Goal: Check status

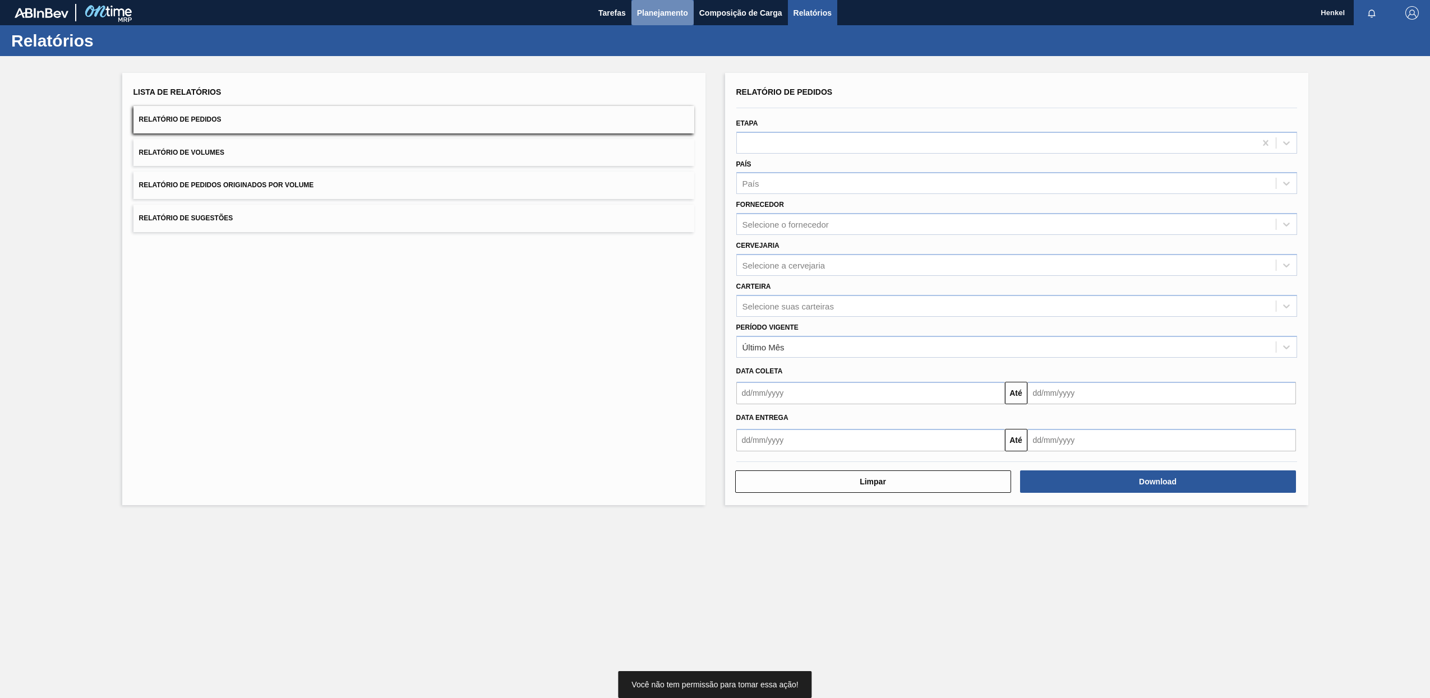
click at [646, 18] on span "Planejamento" at bounding box center [662, 12] width 51 height 13
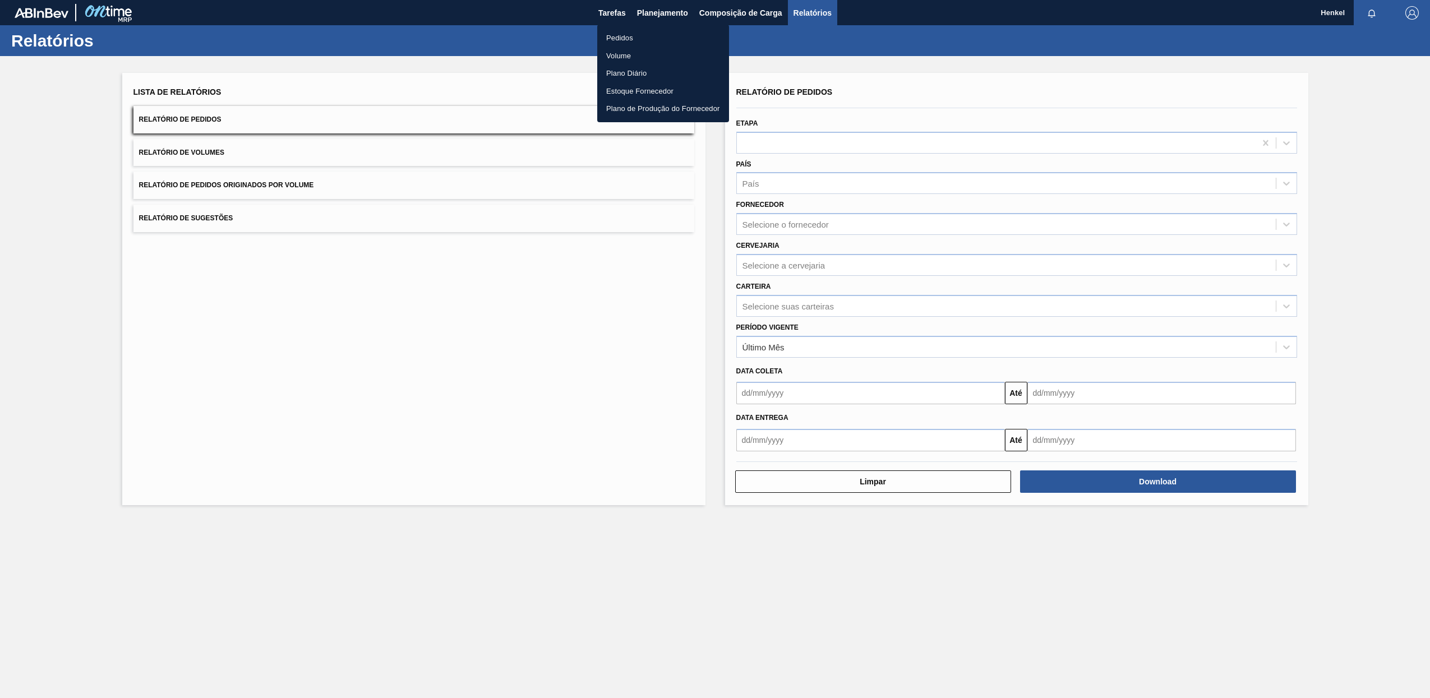
click at [632, 39] on li "Pedidos" at bounding box center [663, 38] width 132 height 18
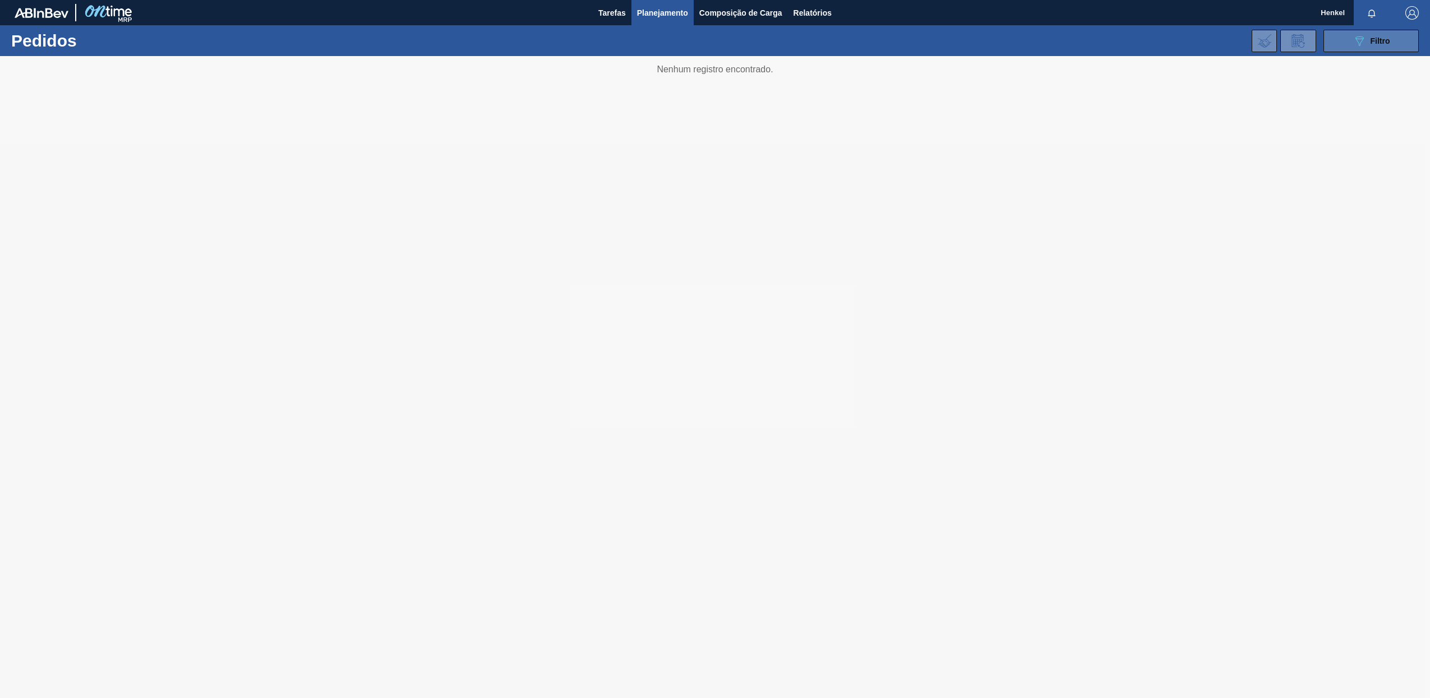
click at [1353, 41] on icon "089F7B8B-B2A5-4AFE-B5C0-19BA573D28AC" at bounding box center [1359, 40] width 13 height 13
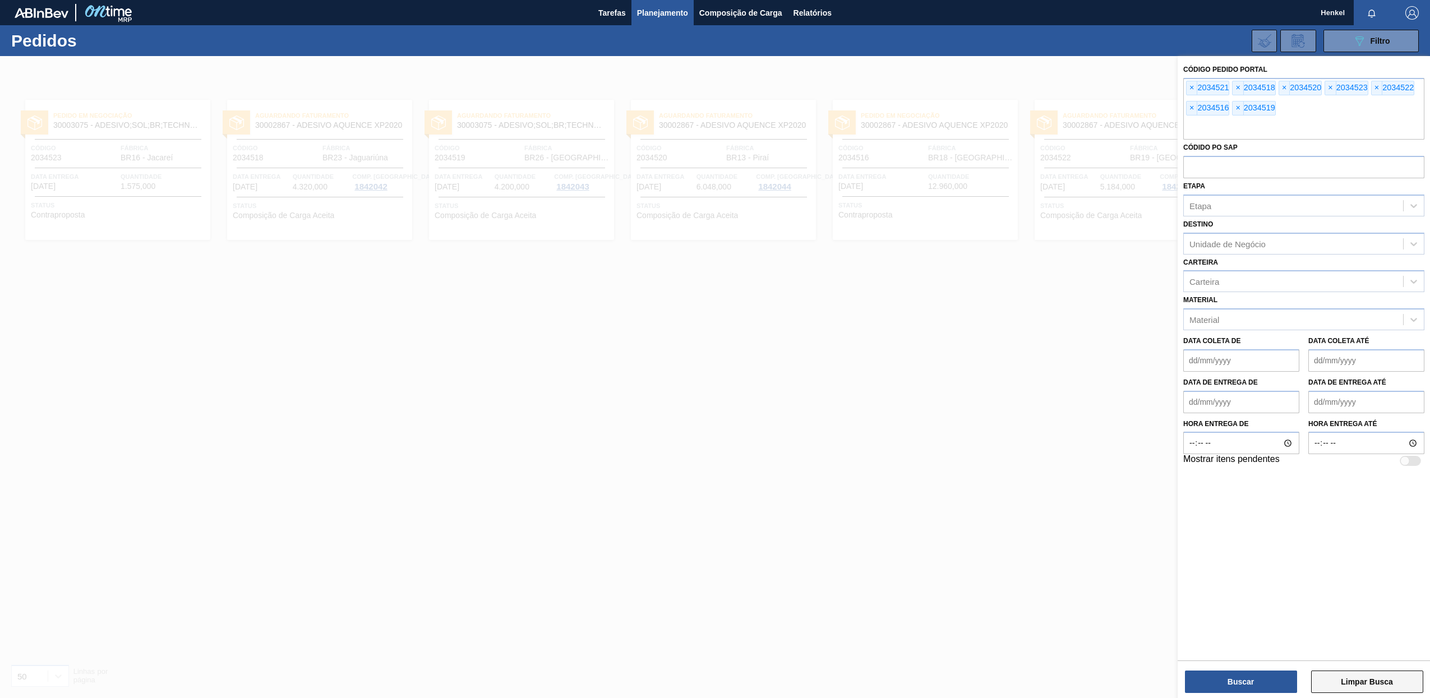
click at [1366, 681] on button "Limpar Busca" at bounding box center [1367, 682] width 112 height 22
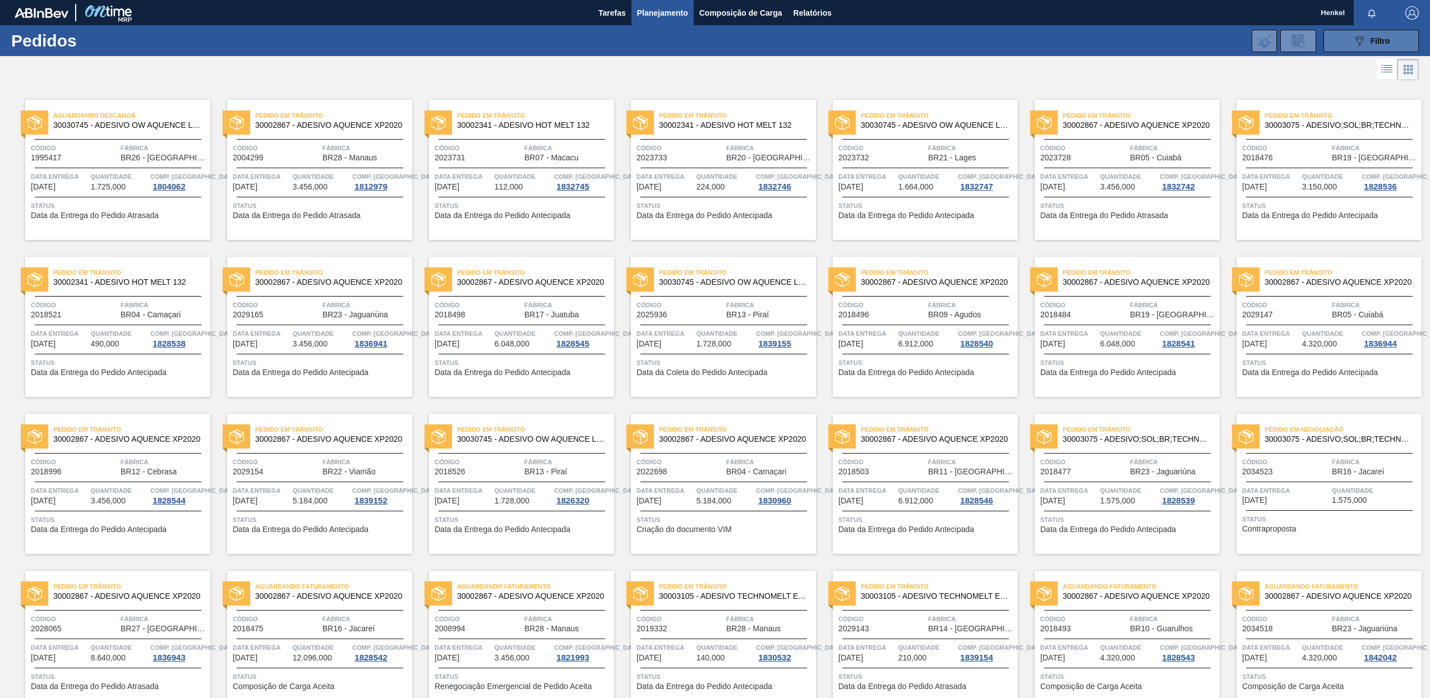
click at [1356, 39] on icon at bounding box center [1360, 41] width 8 height 10
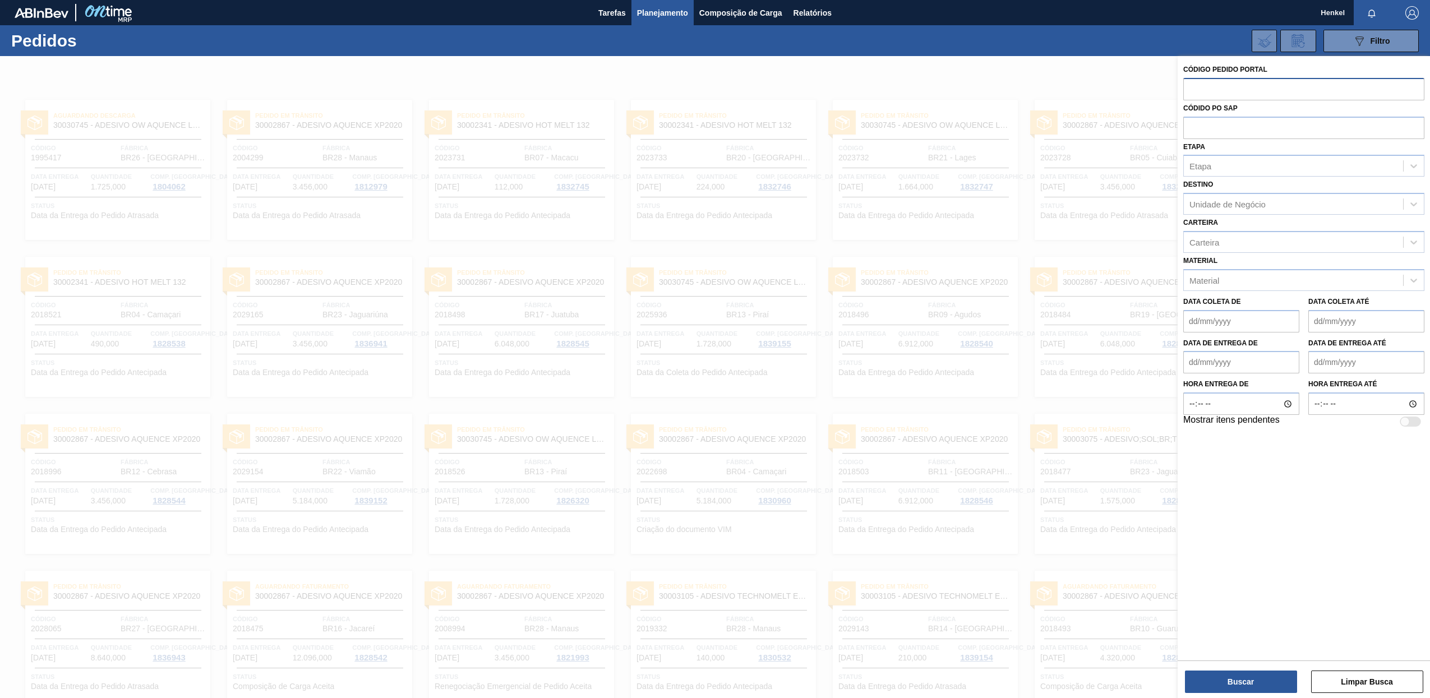
click at [1220, 88] on input "text" at bounding box center [1304, 88] width 241 height 21
paste input "2028066"
type input "2028066"
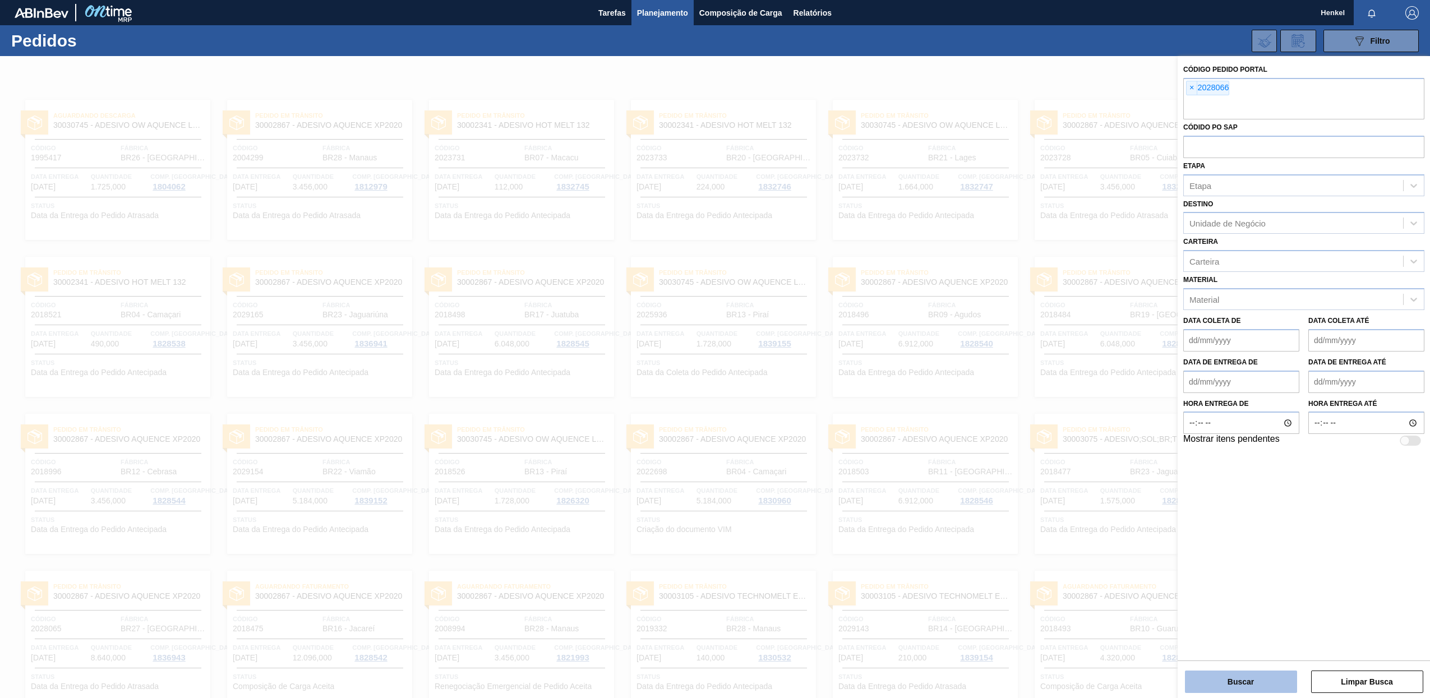
click at [1217, 679] on button "Buscar" at bounding box center [1241, 682] width 112 height 22
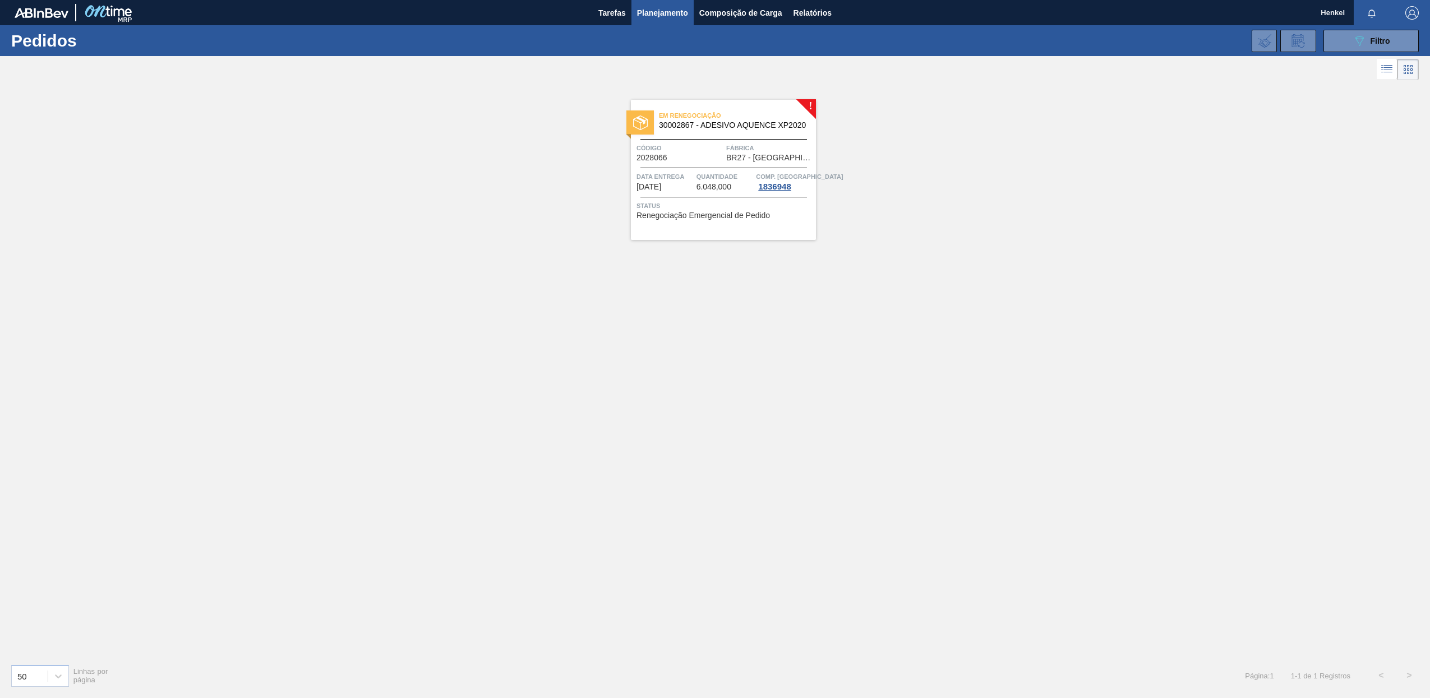
click at [709, 164] on div "Em renegociação 30002867 - ADESIVO AQUENCE XP2020 Código 2028066 Fábrica BR27 -…" at bounding box center [723, 170] width 185 height 140
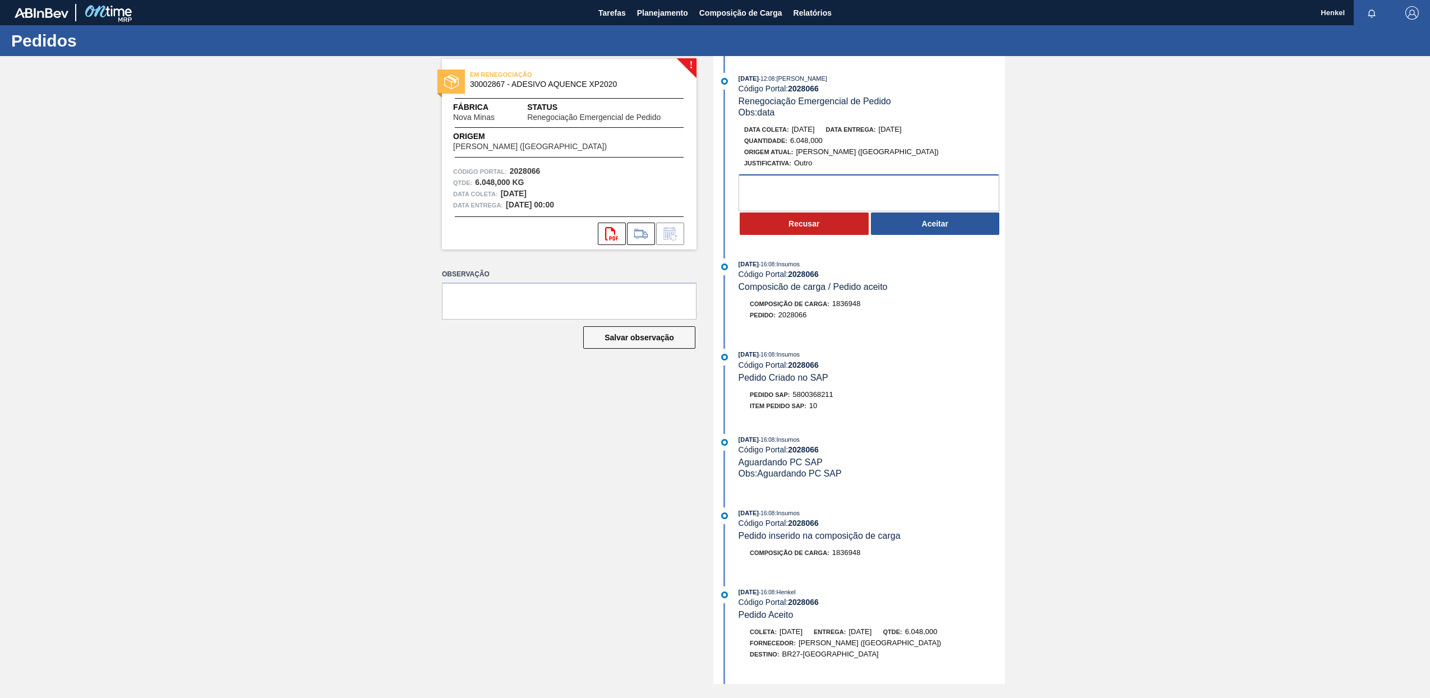
click at [775, 183] on textarea at bounding box center [869, 192] width 261 height 37
type textarea "Período de inventário"
click at [819, 220] on button "Recusar" at bounding box center [804, 224] width 129 height 22
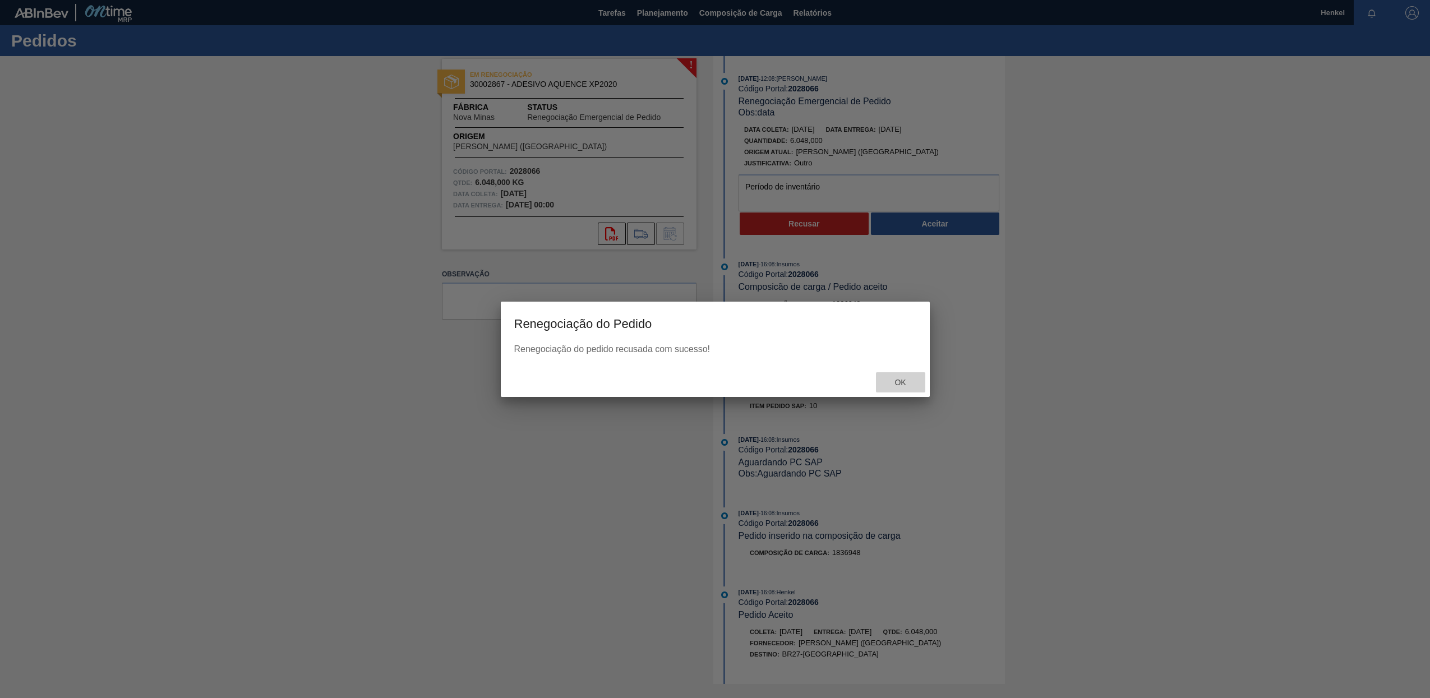
click at [910, 377] on div "Ok" at bounding box center [900, 382] width 49 height 21
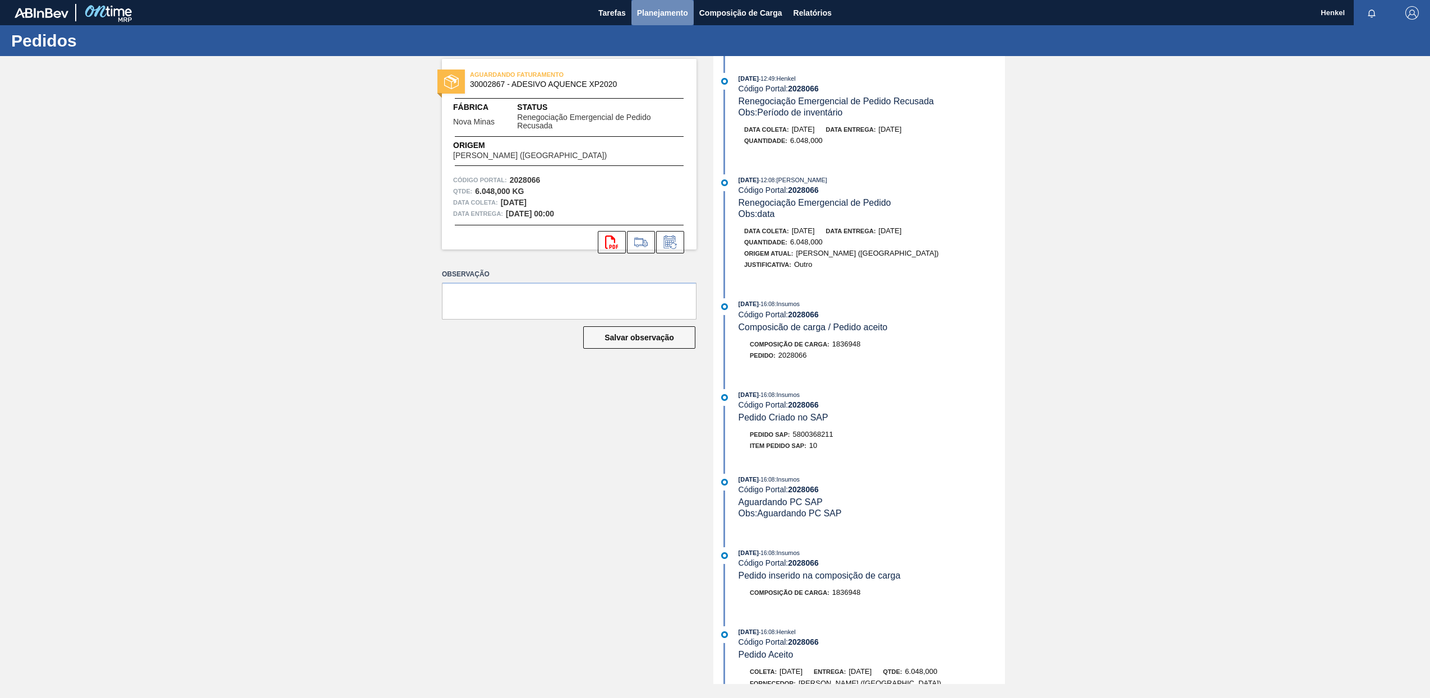
click at [656, 9] on span "Planejamento" at bounding box center [662, 12] width 51 height 13
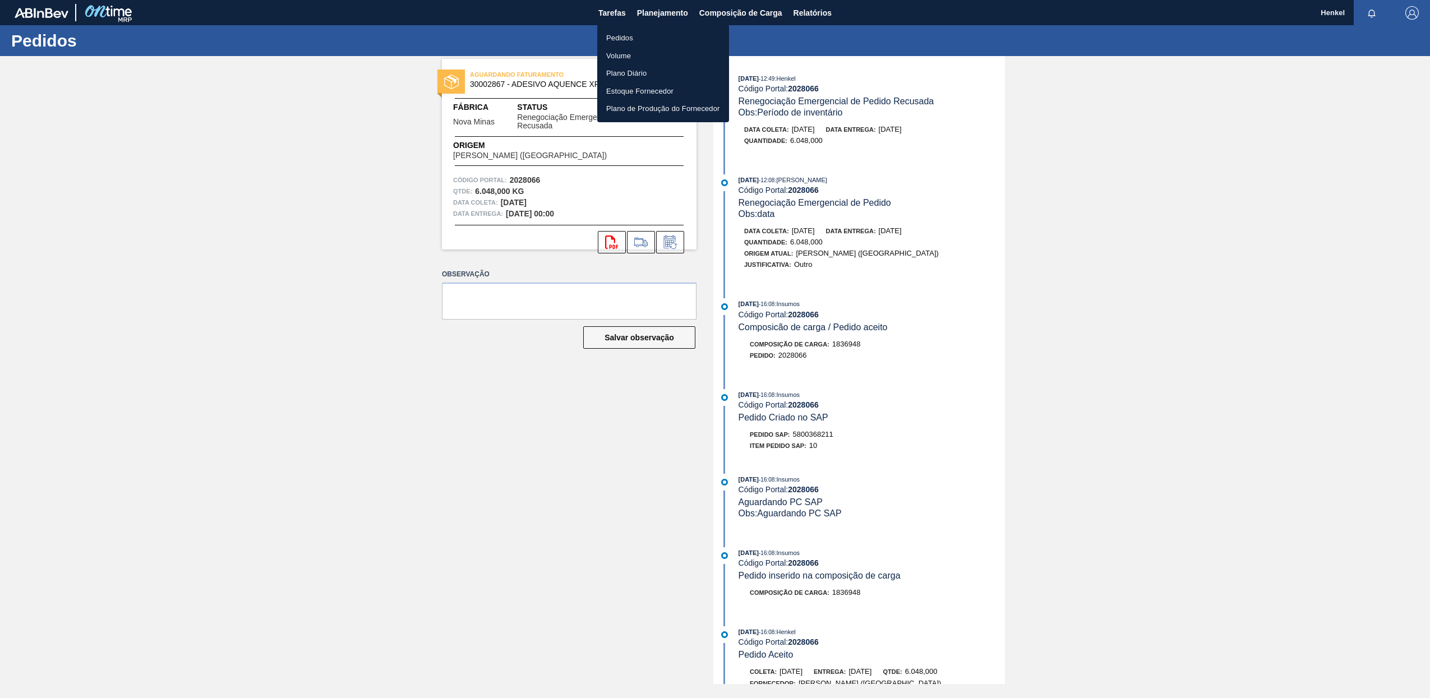
click at [619, 31] on li "Pedidos" at bounding box center [663, 38] width 132 height 18
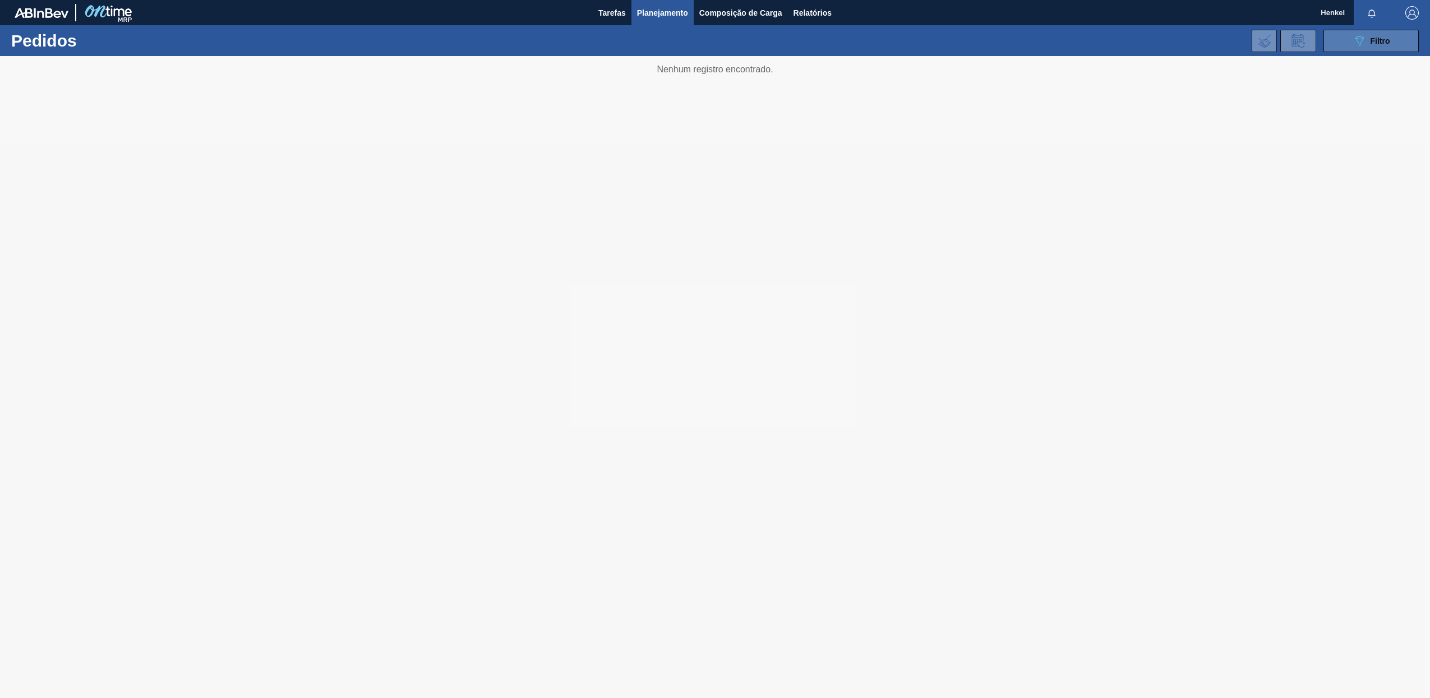
click at [1366, 45] on div "089F7B8B-B2A5-4AFE-B5C0-19BA573D28AC Filtro" at bounding box center [1372, 40] width 38 height 13
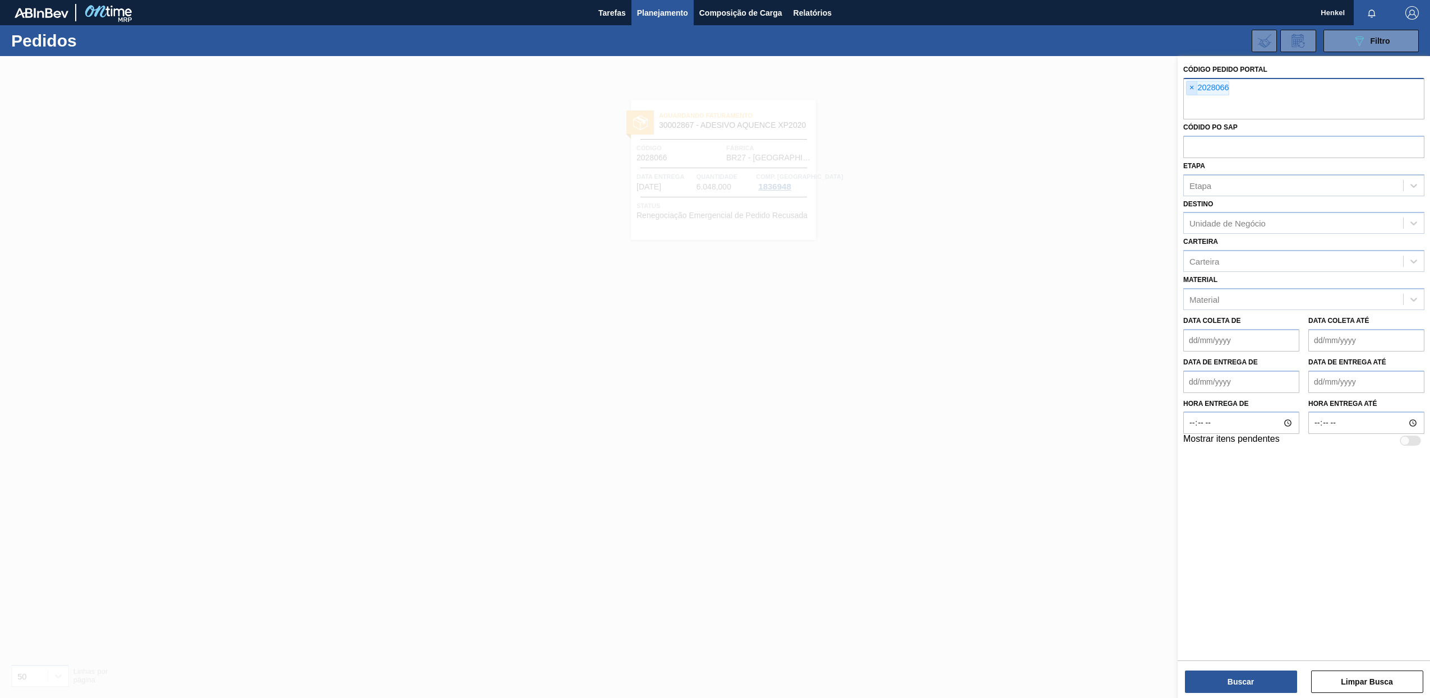
click at [1192, 91] on span "×" at bounding box center [1192, 87] width 11 height 13
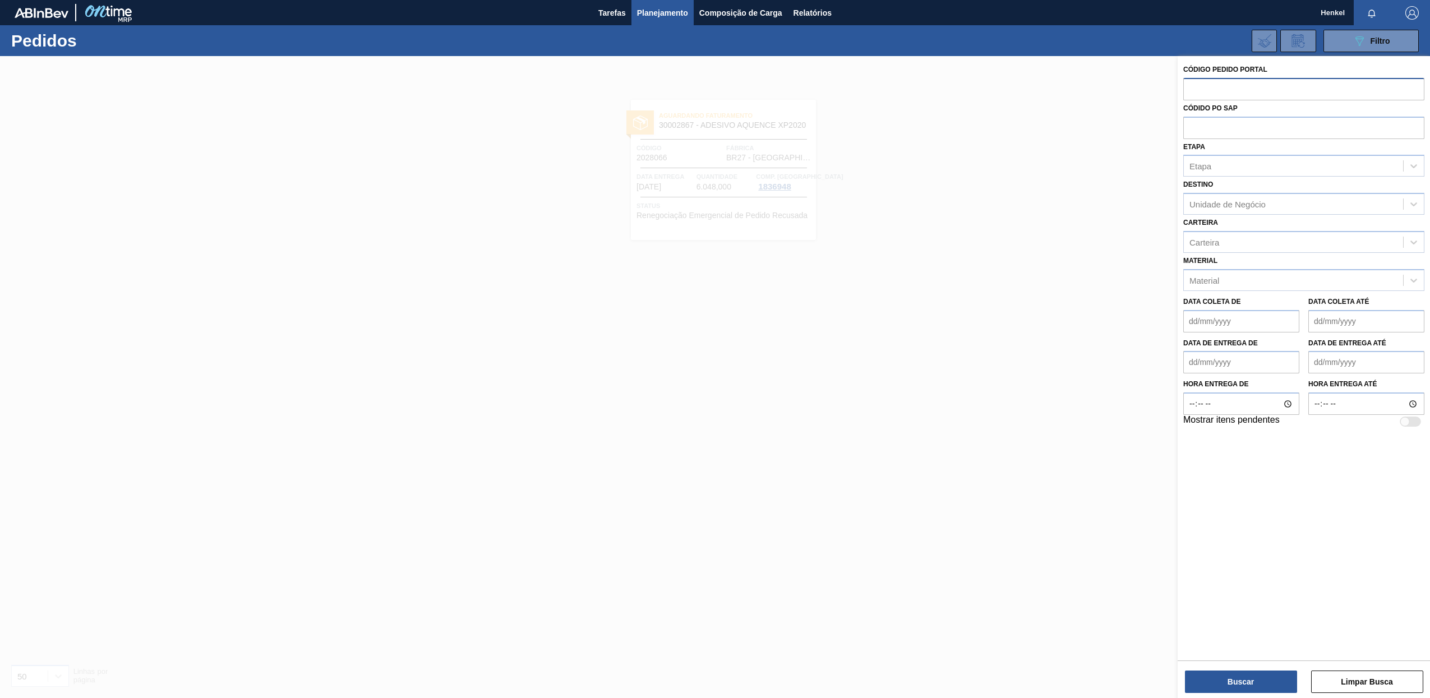
paste input "2018493"
type input "2018493"
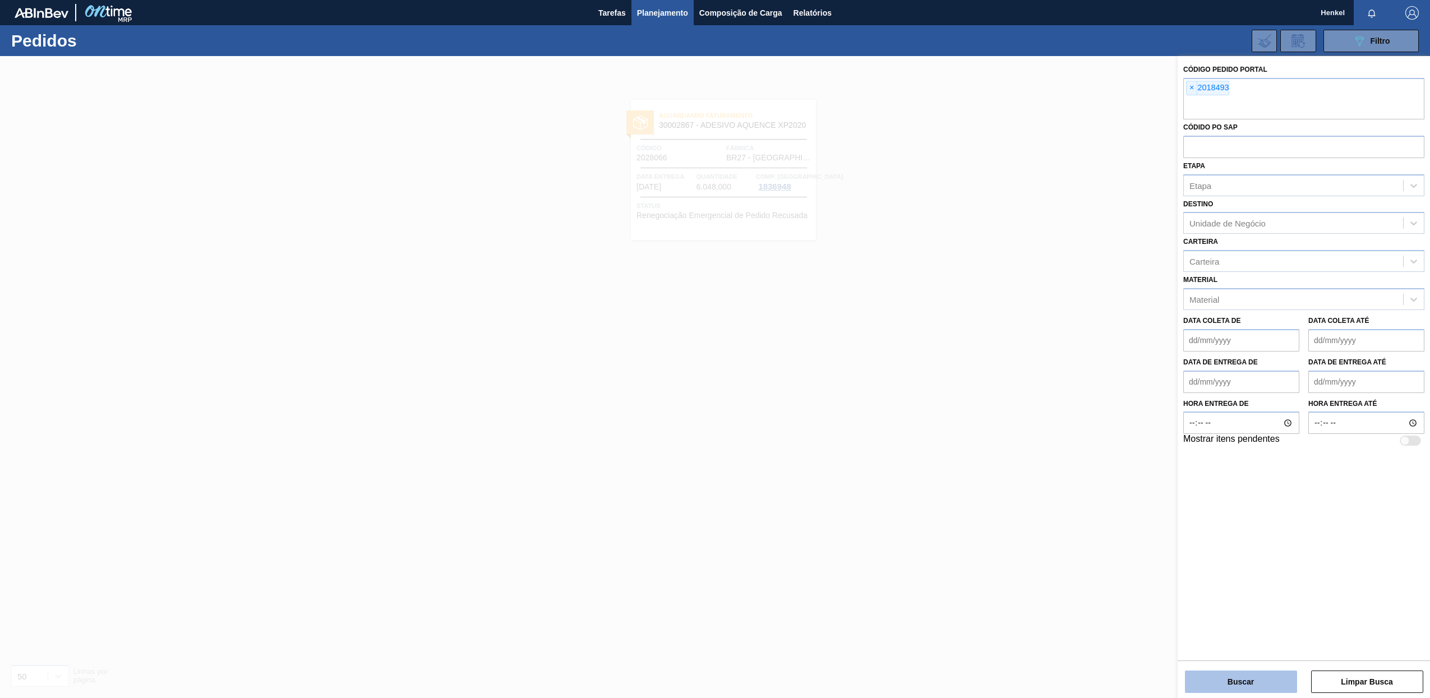
click at [1227, 683] on button "Buscar" at bounding box center [1241, 682] width 112 height 22
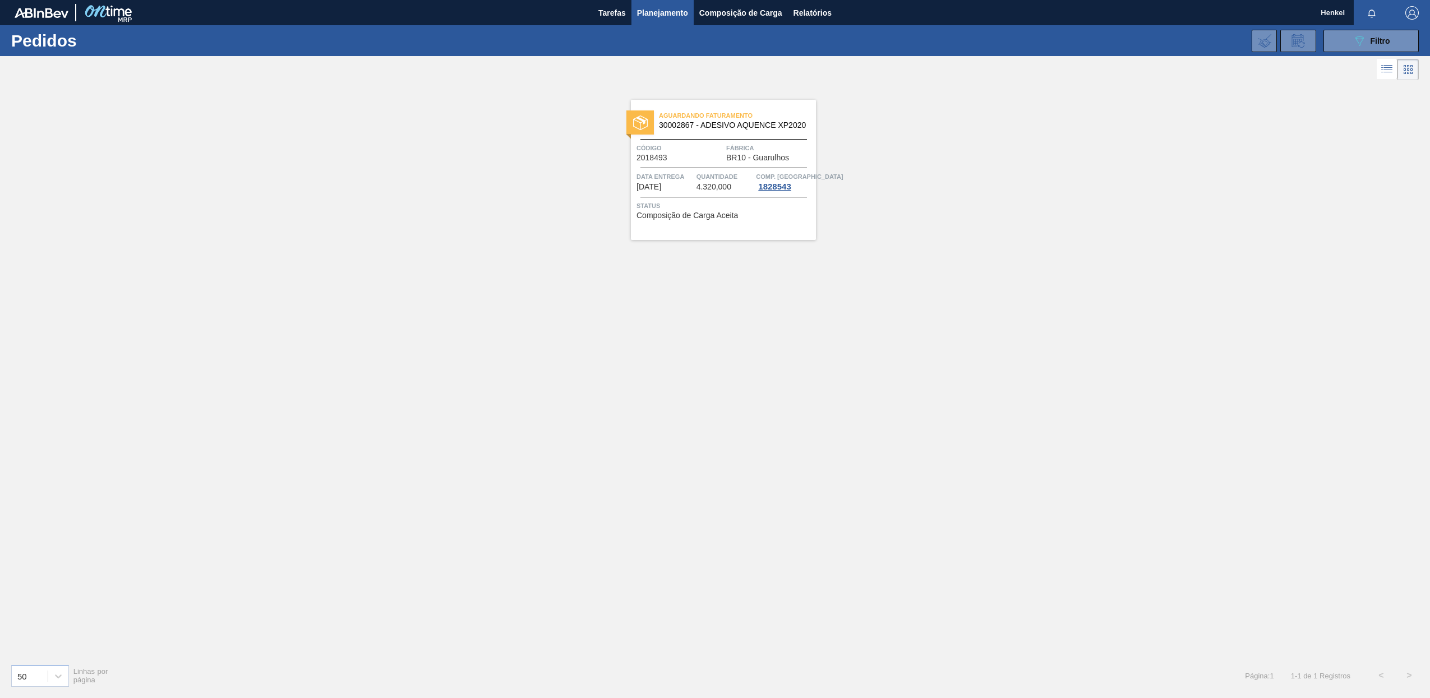
click at [708, 183] on span "4.320,000" at bounding box center [714, 187] width 35 height 8
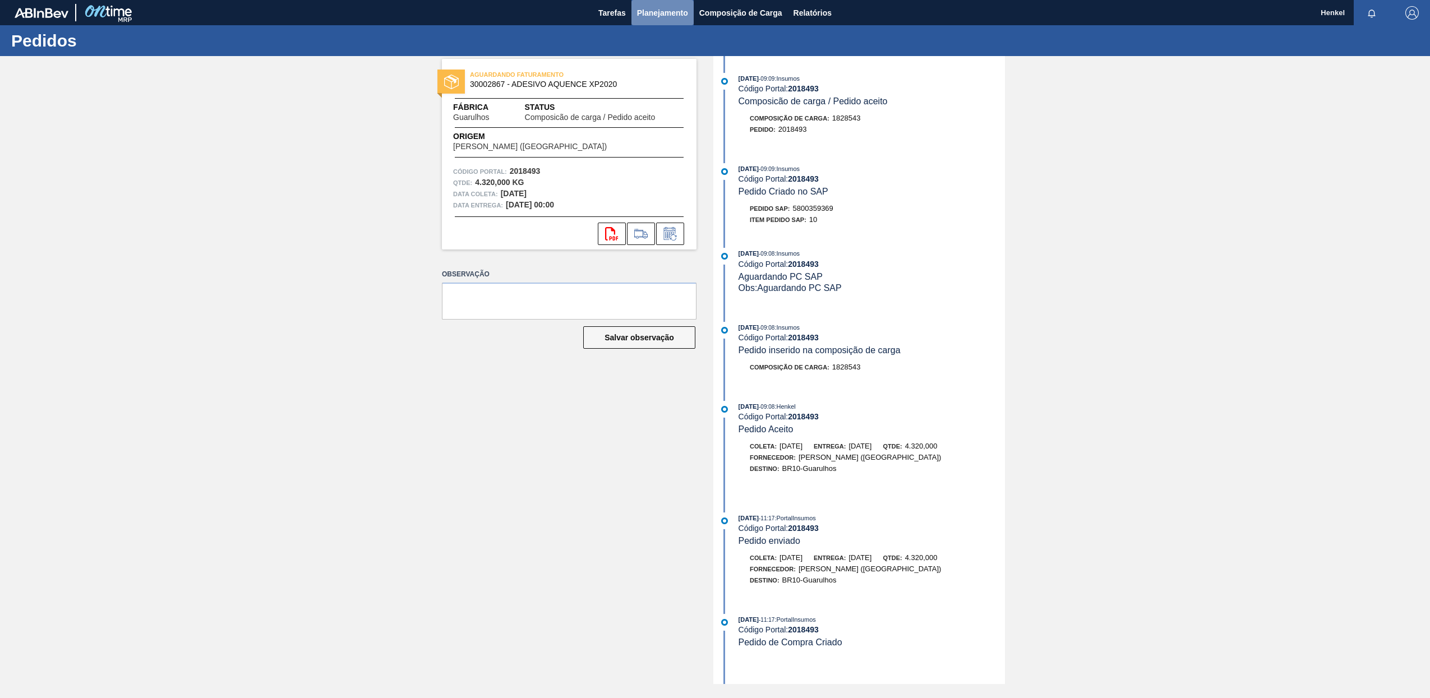
click at [665, 13] on span "Planejamento" at bounding box center [662, 12] width 51 height 13
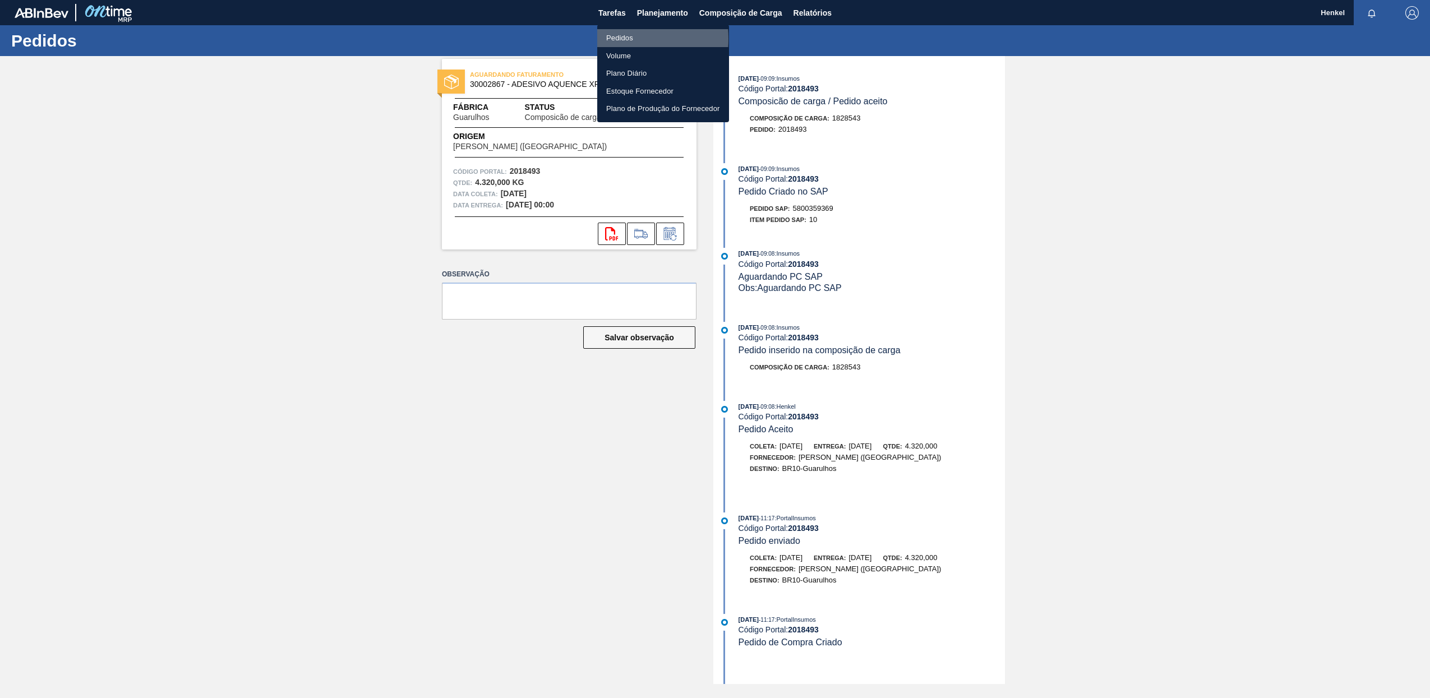
click at [618, 39] on li "Pedidos" at bounding box center [663, 38] width 132 height 18
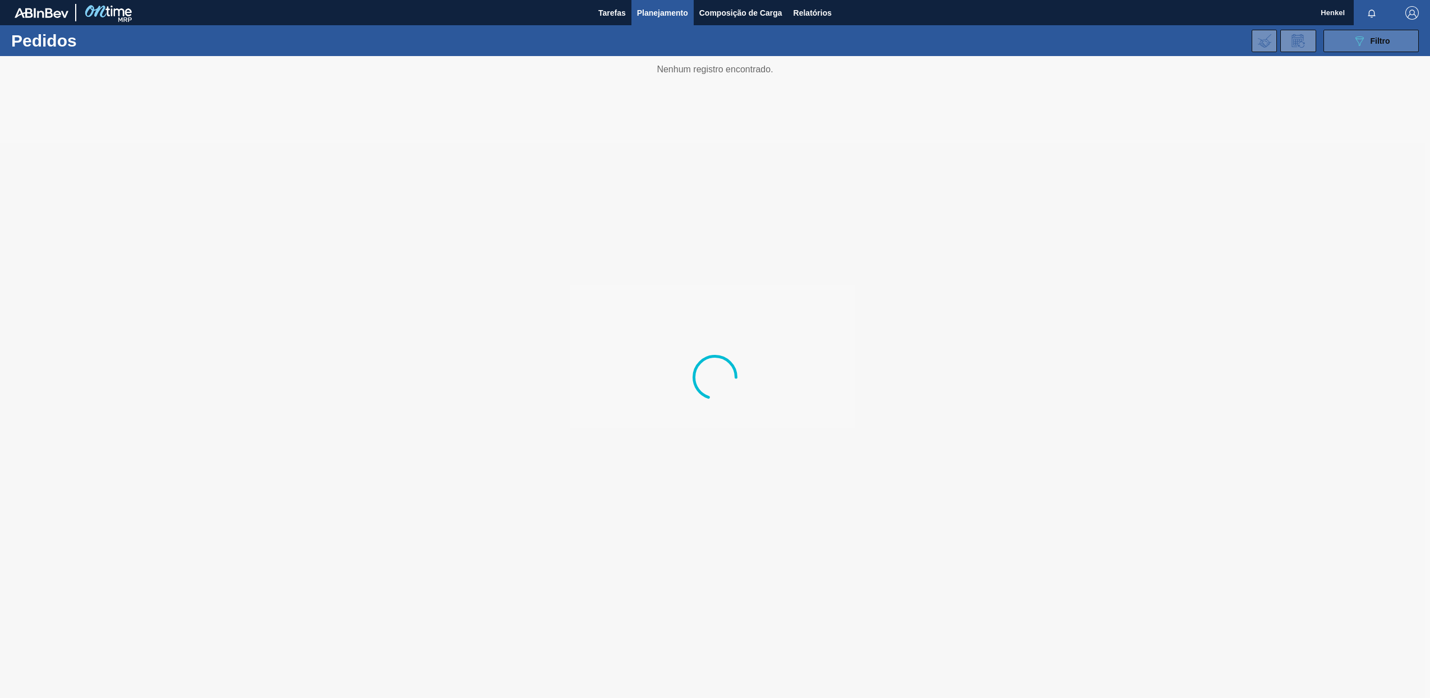
click at [1366, 40] on icon "089F7B8B-B2A5-4AFE-B5C0-19BA573D28AC" at bounding box center [1359, 40] width 13 height 13
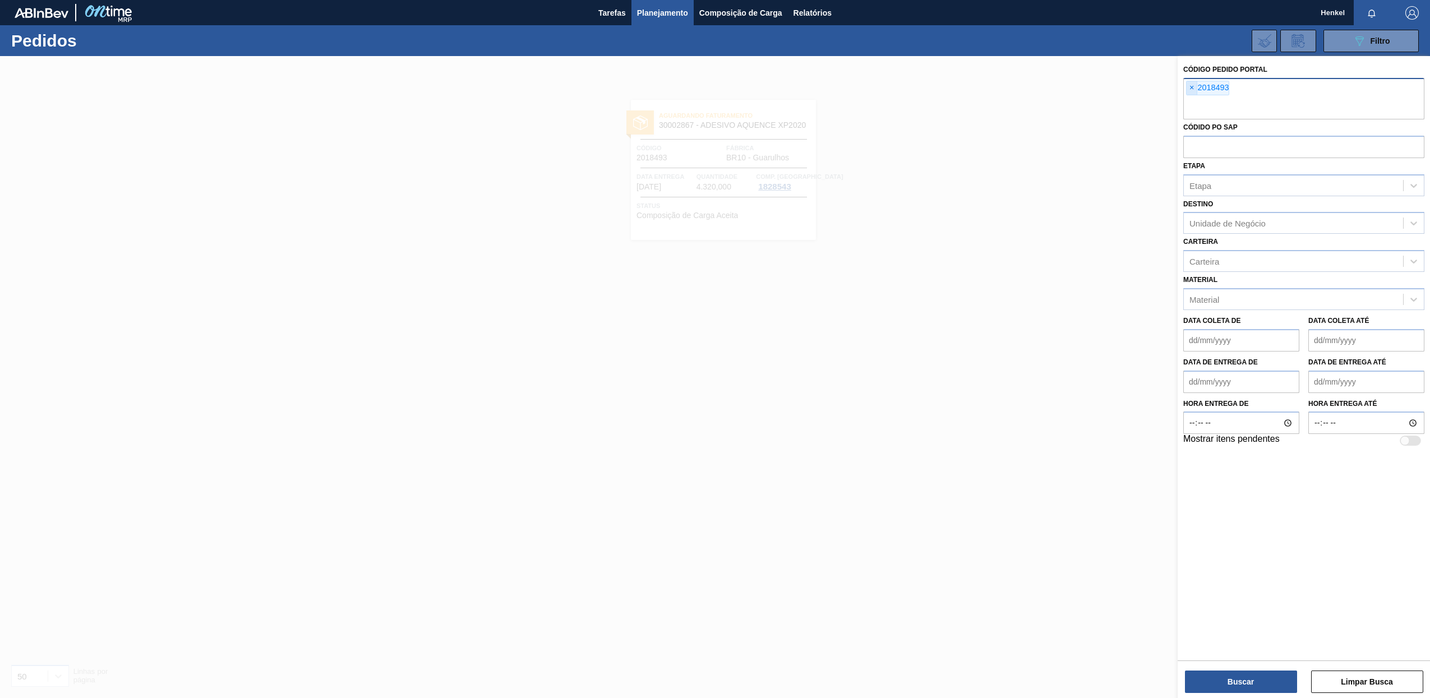
click at [1194, 92] on span "×" at bounding box center [1192, 87] width 11 height 13
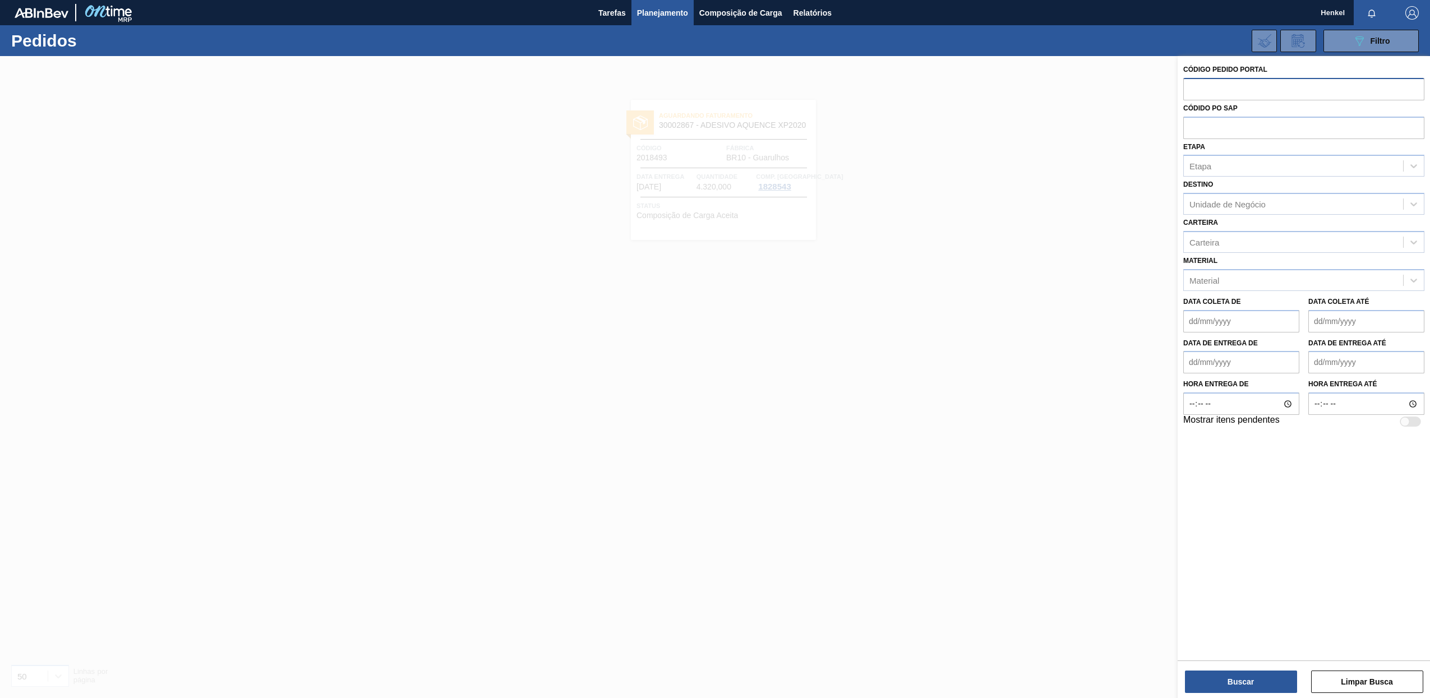
paste input "text"
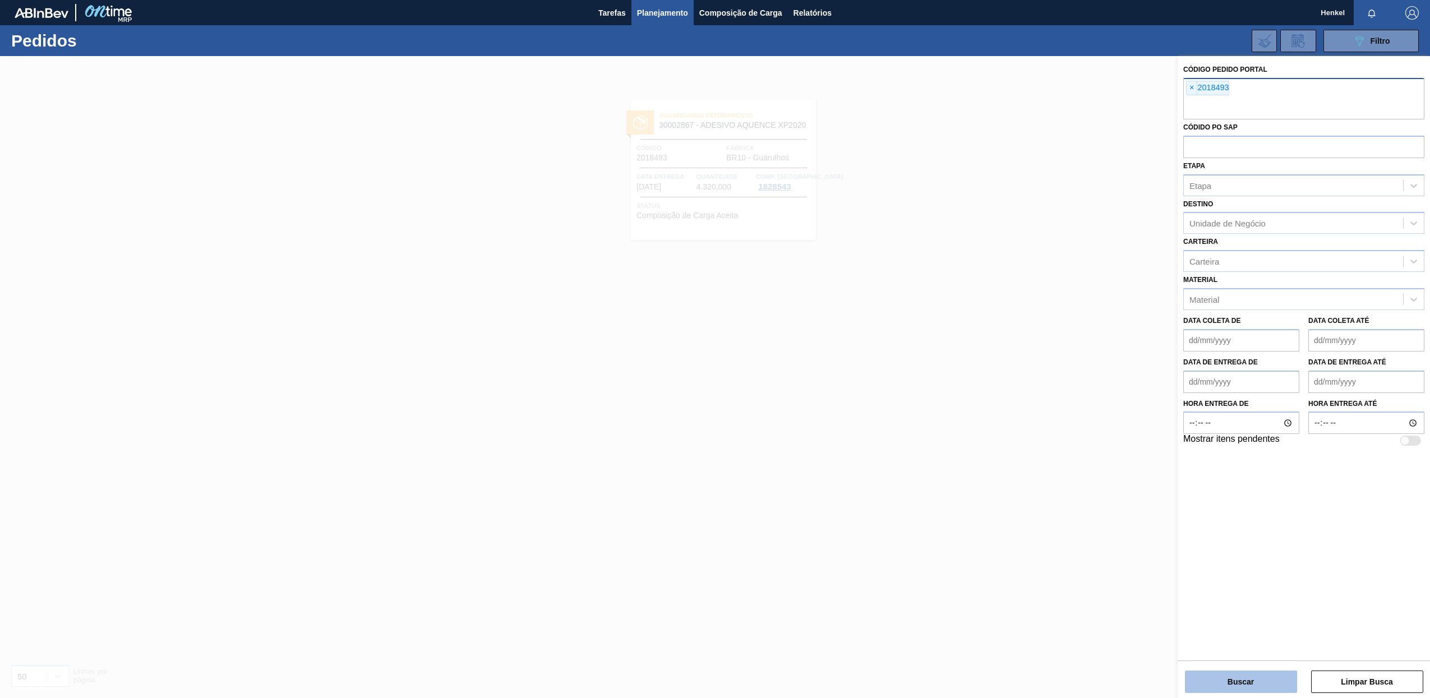
click at [1242, 680] on button "Buscar" at bounding box center [1241, 682] width 112 height 22
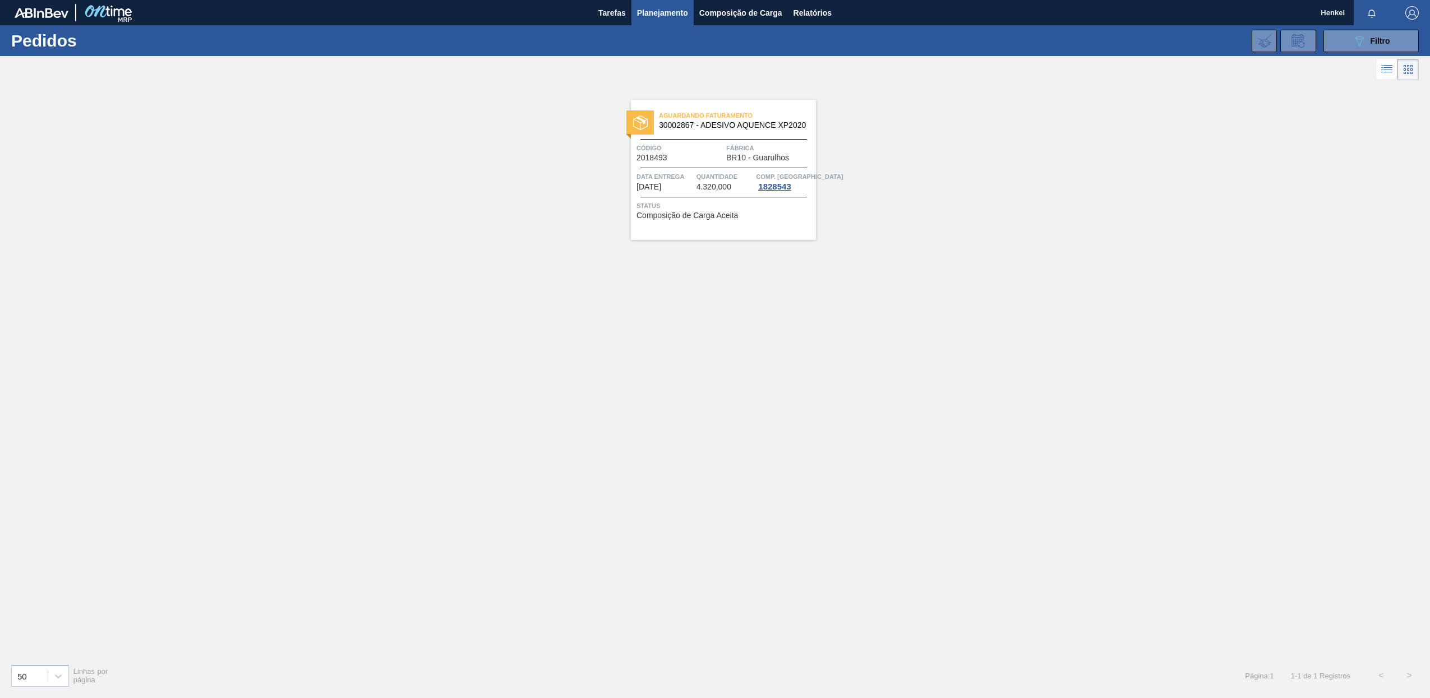
click at [693, 196] on div "Aguardando Faturamento 30002867 - ADESIVO AQUENCE XP2020 Código 2018493 Fábrica…" at bounding box center [723, 170] width 185 height 140
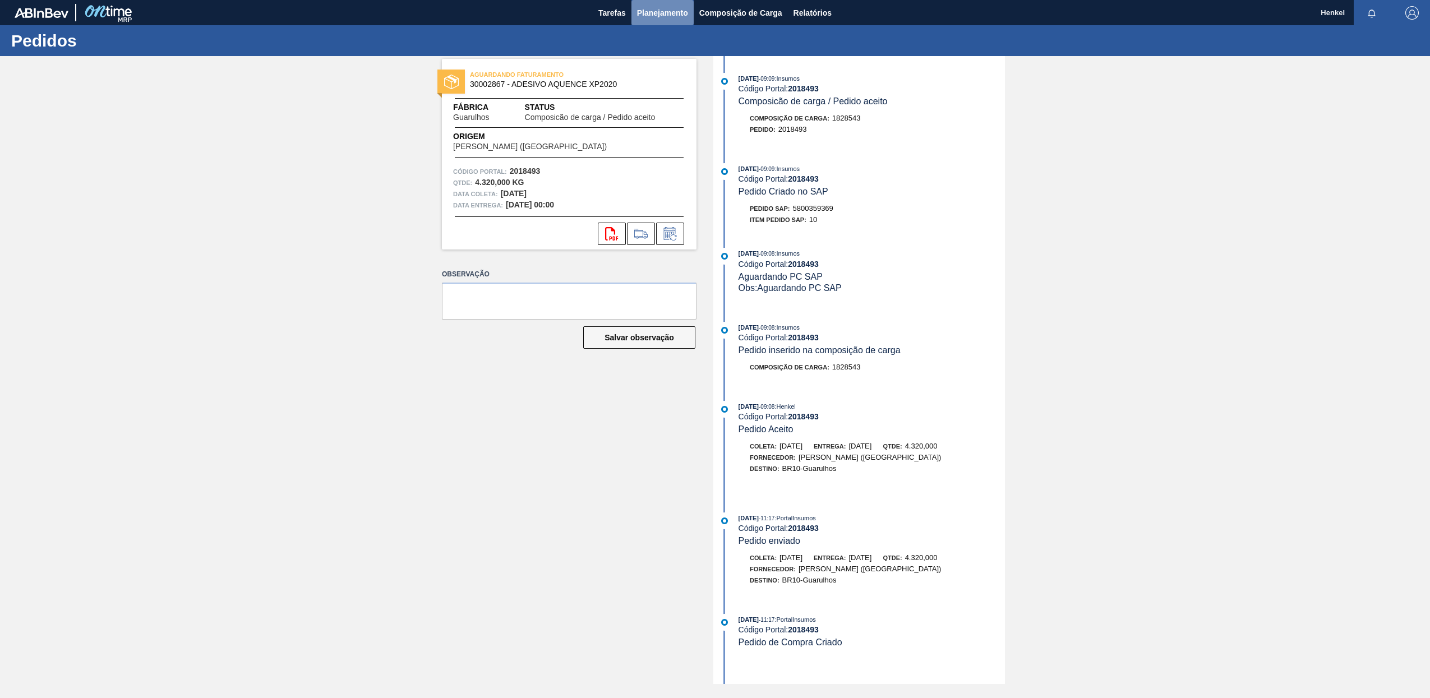
click at [667, 3] on button "Planejamento" at bounding box center [663, 12] width 62 height 25
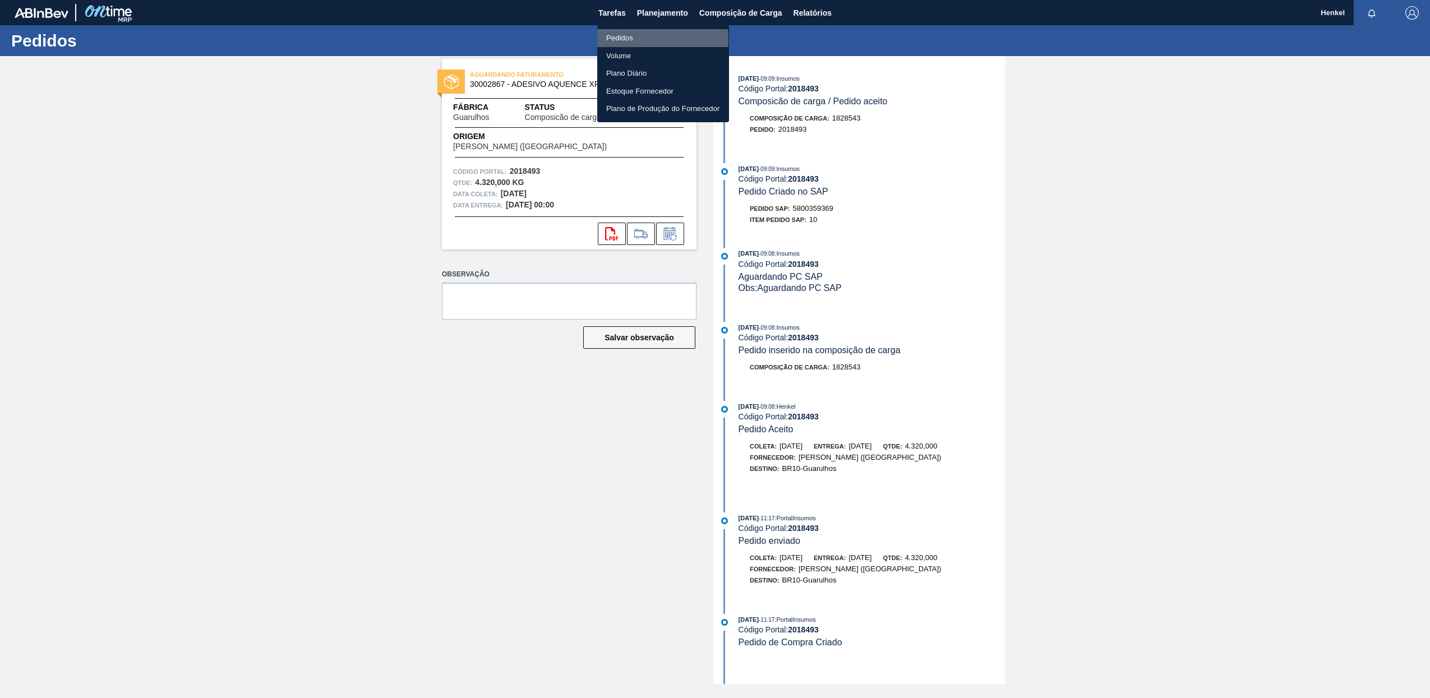
click at [621, 40] on li "Pedidos" at bounding box center [663, 38] width 132 height 18
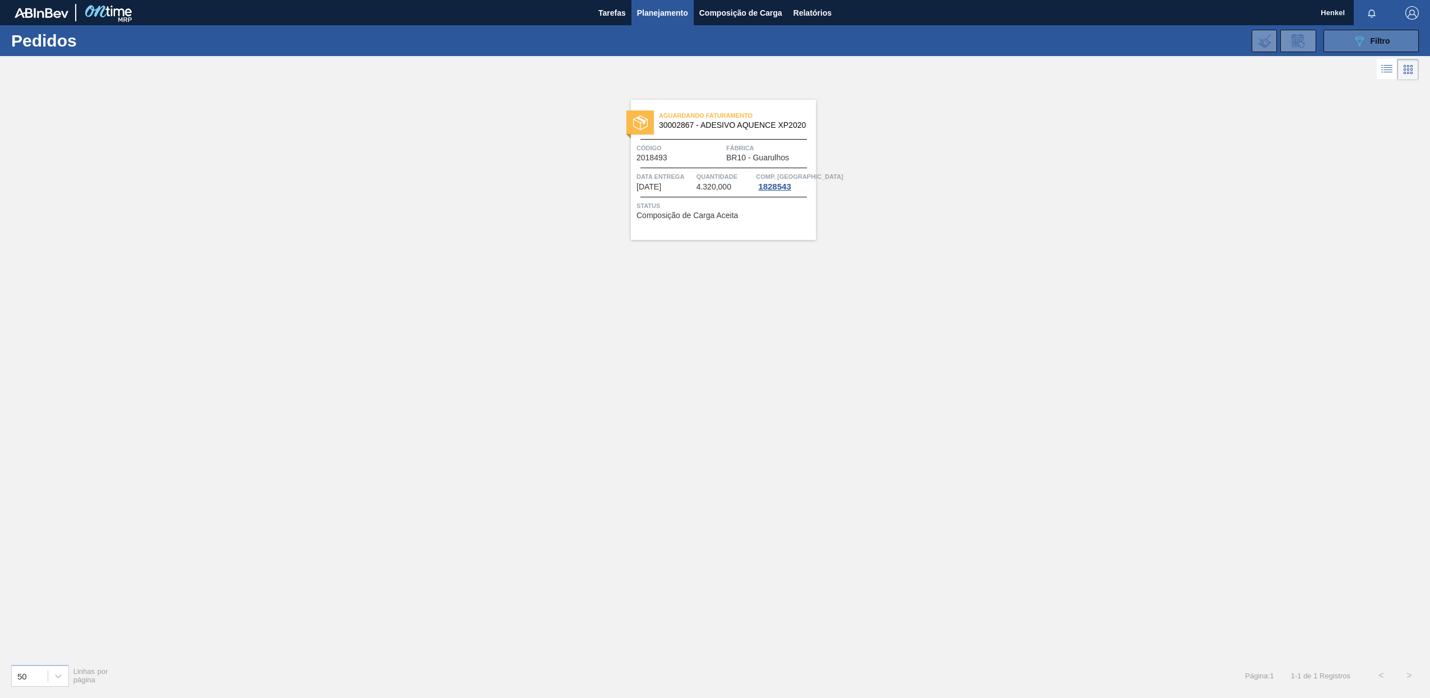
click at [1376, 36] on span "Filtro" at bounding box center [1381, 40] width 20 height 9
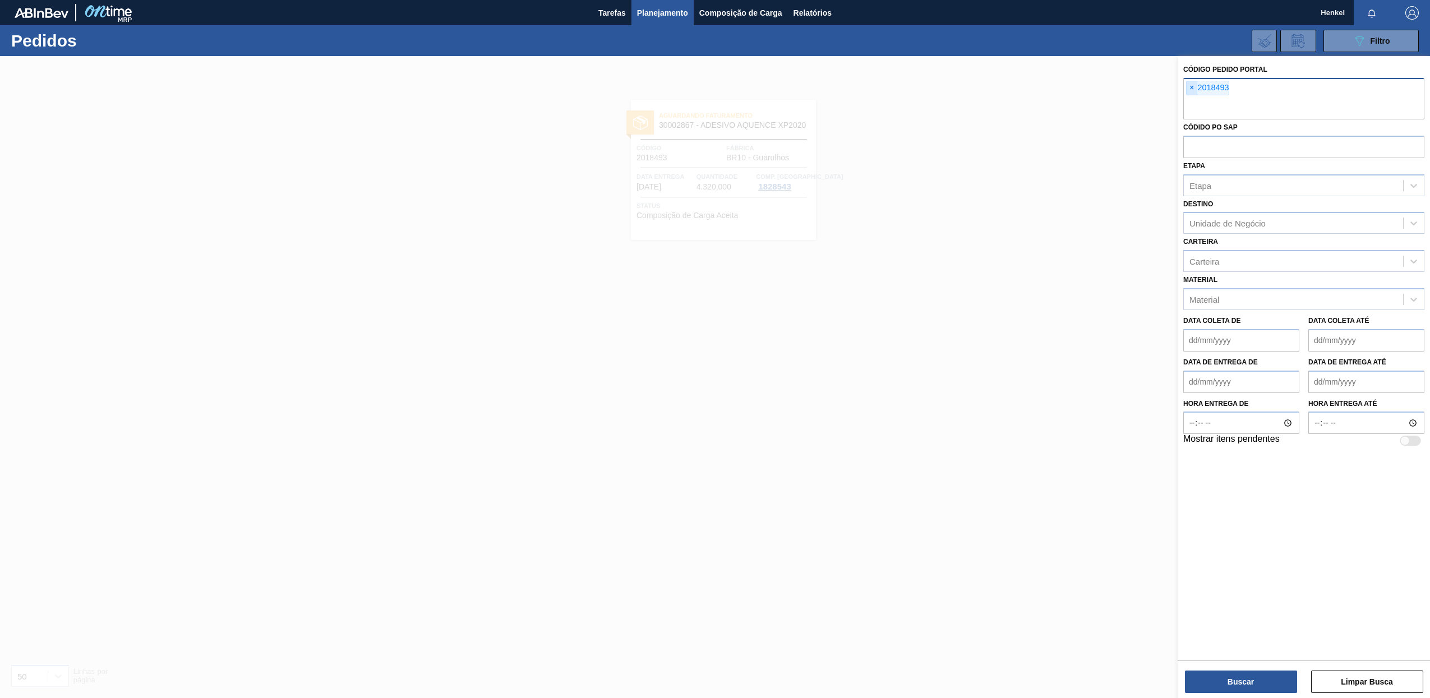
click at [1192, 84] on span "×" at bounding box center [1192, 87] width 11 height 13
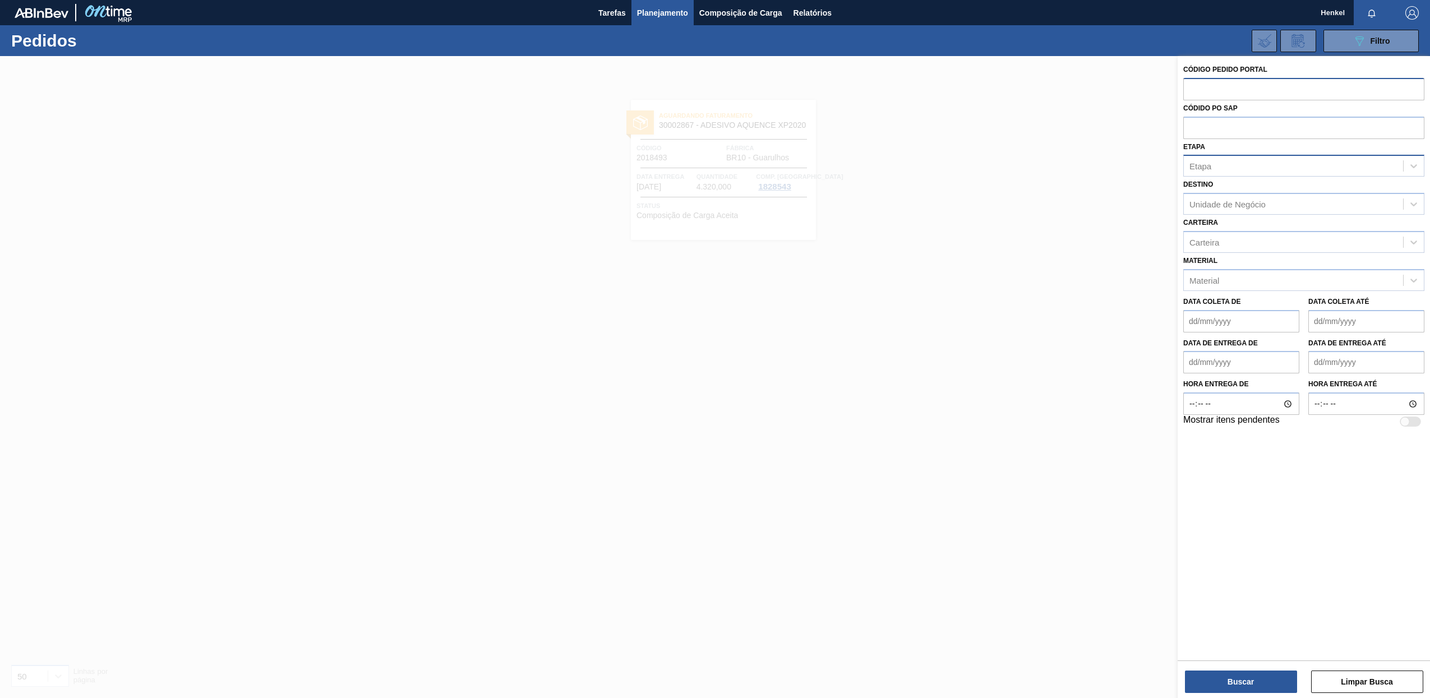
paste input "text"
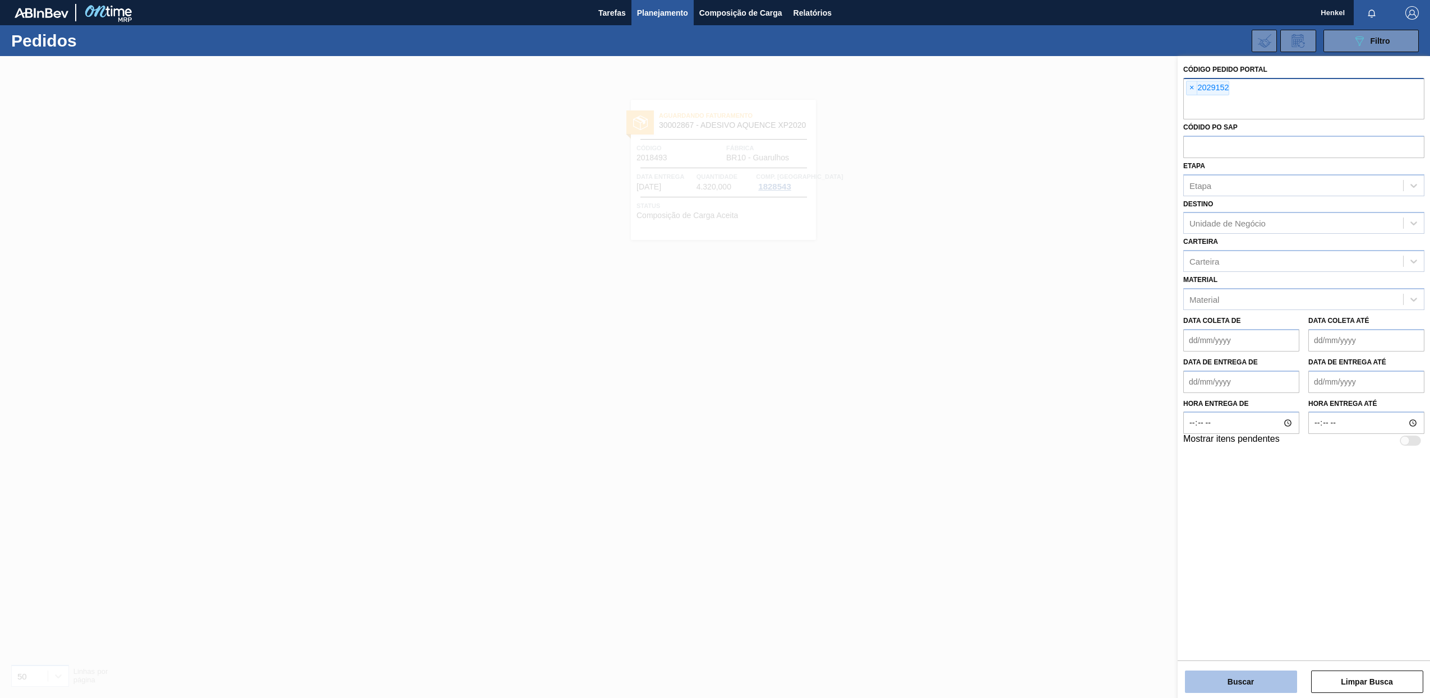
click at [1246, 683] on button "Buscar" at bounding box center [1241, 682] width 112 height 22
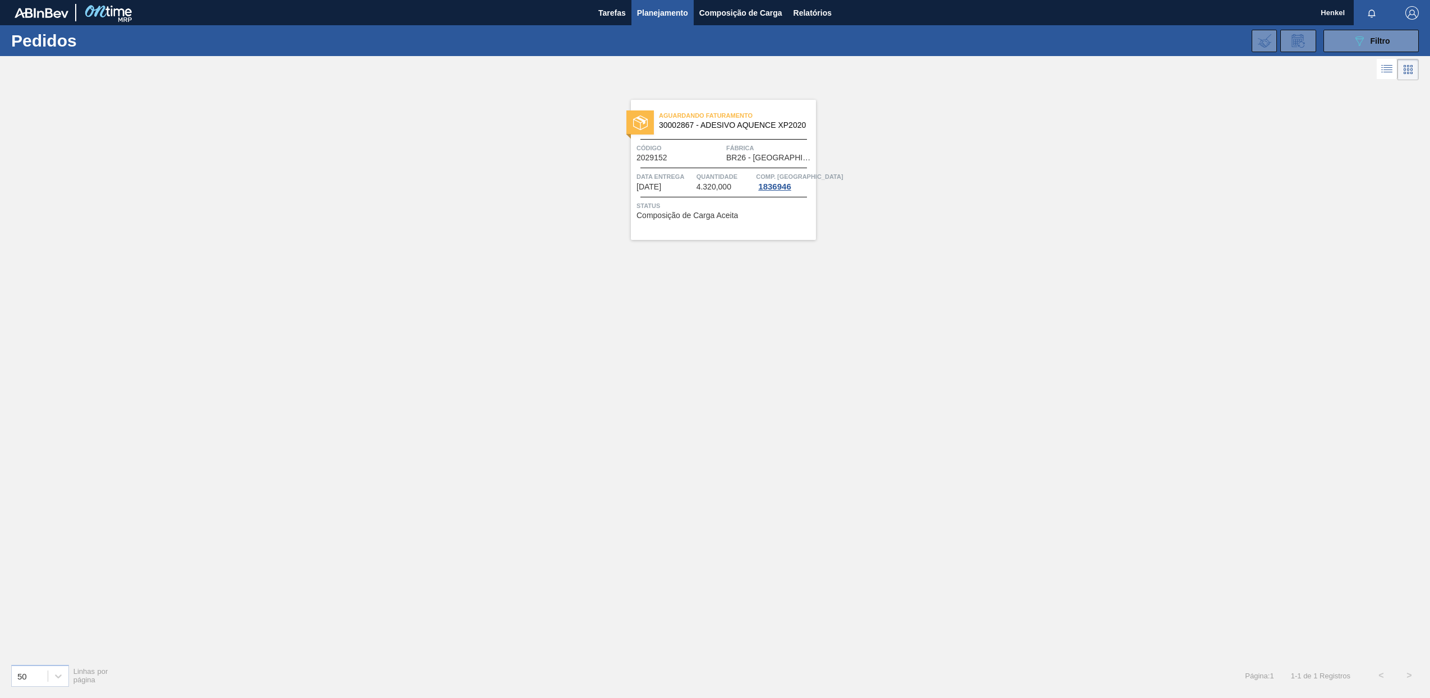
click at [733, 172] on span "Quantidade" at bounding box center [725, 176] width 57 height 11
